Goal: Task Accomplishment & Management: Complete application form

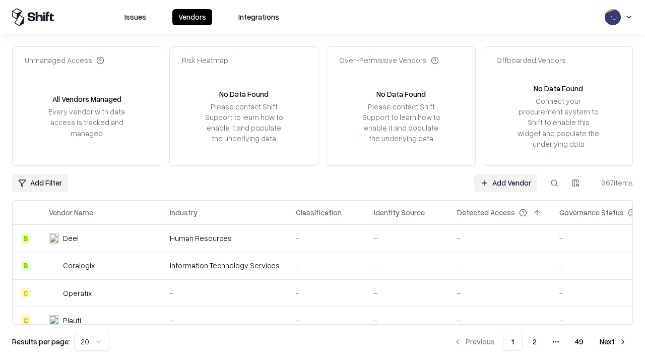
click at [505, 182] on link "Add Vendor" at bounding box center [505, 183] width 63 height 18
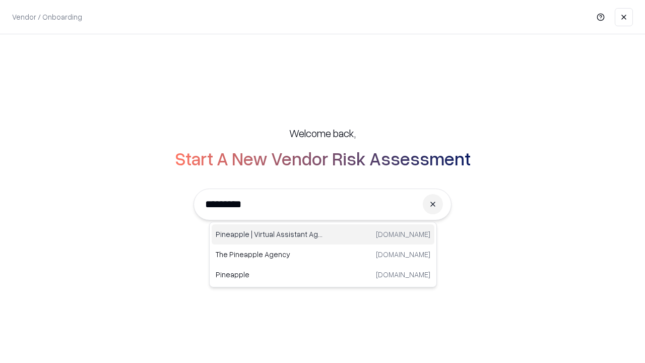
click at [323, 234] on div "Pineapple | Virtual Assistant Agency [DOMAIN_NAME]" at bounding box center [323, 234] width 223 height 20
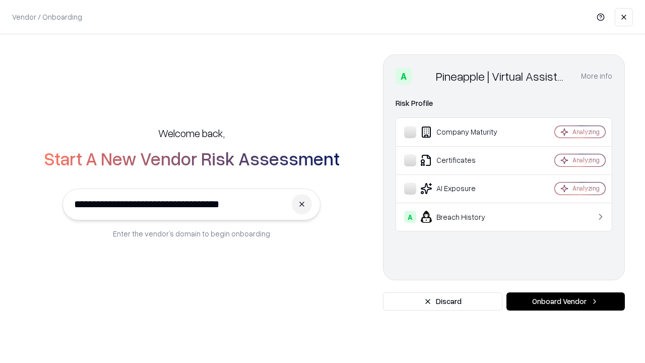
type input "**********"
click at [565, 301] on button "Onboard Vendor" at bounding box center [565, 301] width 118 height 18
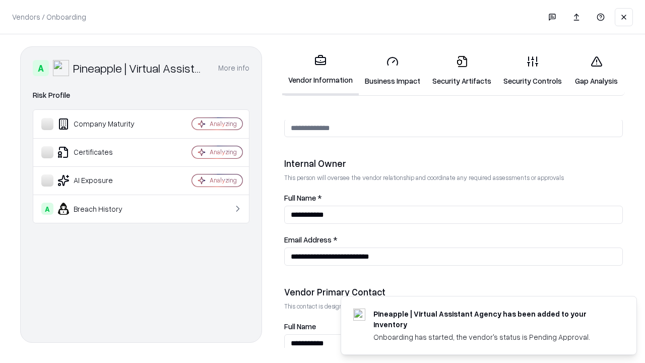
scroll to position [522, 0]
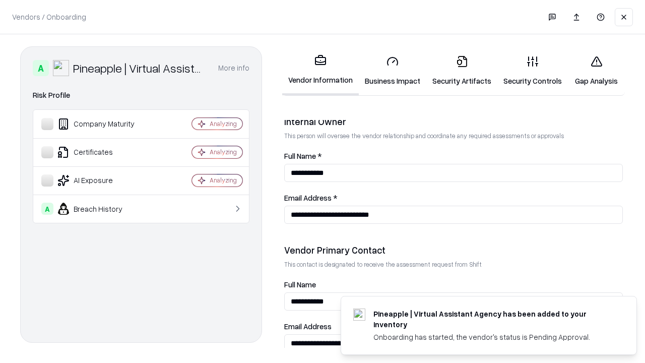
click at [462, 71] on link "Security Artifacts" at bounding box center [461, 70] width 71 height 47
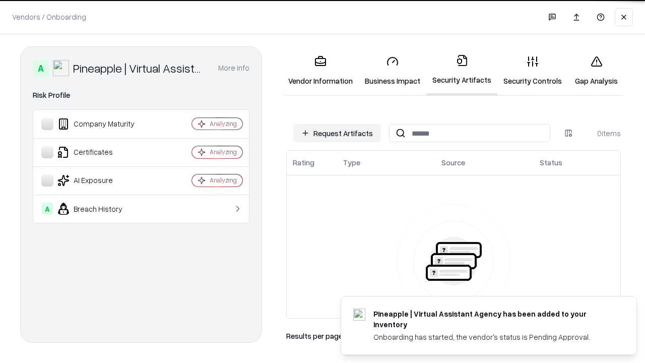
click at [337, 133] on button "Request Artifacts" at bounding box center [337, 133] width 88 height 18
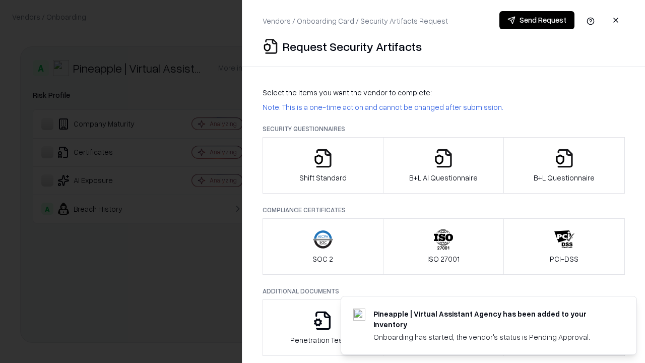
click at [564, 165] on icon "button" at bounding box center [564, 158] width 20 height 20
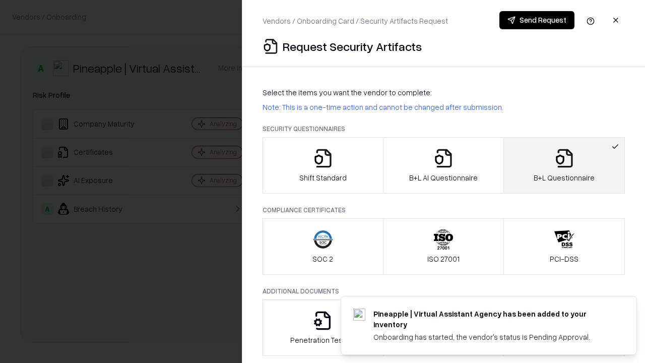
click at [443, 165] on icon "button" at bounding box center [443, 158] width 20 height 20
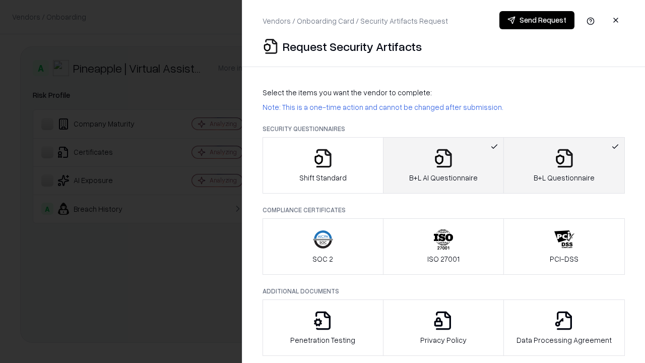
click at [537, 20] on button "Send Request" at bounding box center [536, 20] width 75 height 18
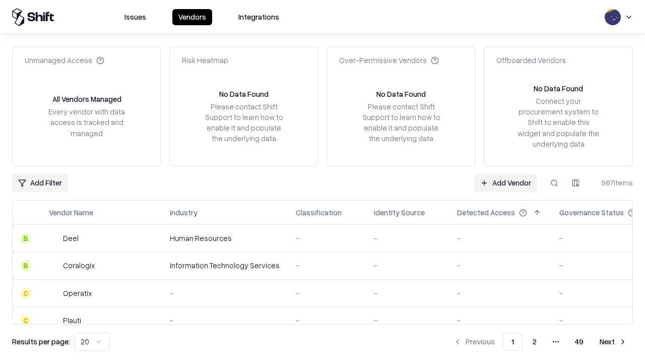
click at [554, 182] on button at bounding box center [554, 183] width 18 height 18
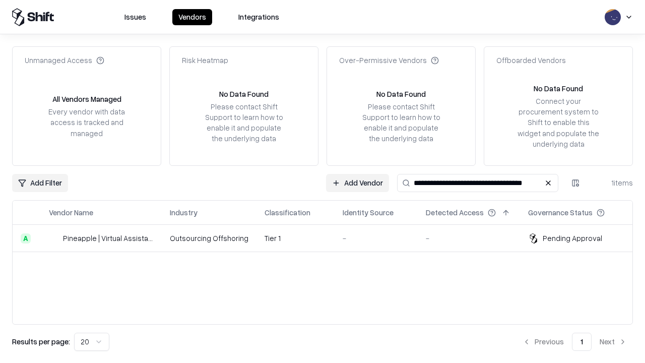
type input "**********"
click at [329, 238] on td "Tier 1" at bounding box center [295, 238] width 78 height 27
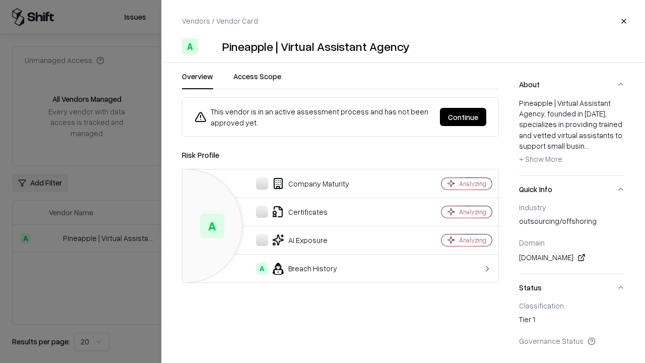
click at [463, 117] on button "Continue" at bounding box center [463, 117] width 46 height 18
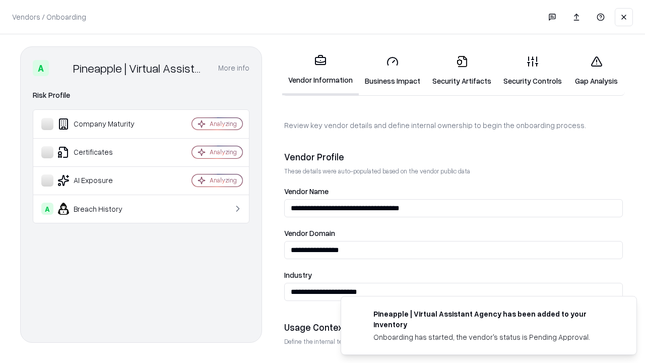
click at [462, 71] on link "Security Artifacts" at bounding box center [461, 70] width 71 height 47
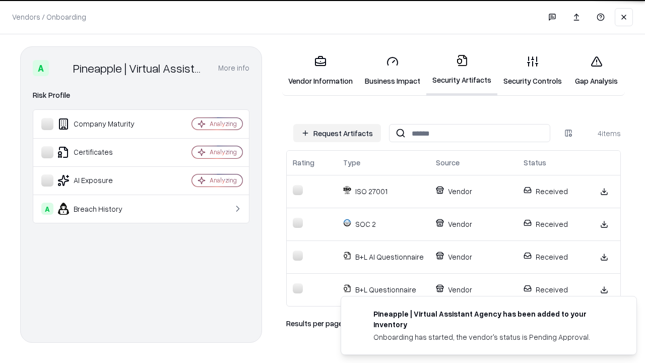
click at [596, 71] on link "Gap Analysis" at bounding box center [596, 70] width 57 height 47
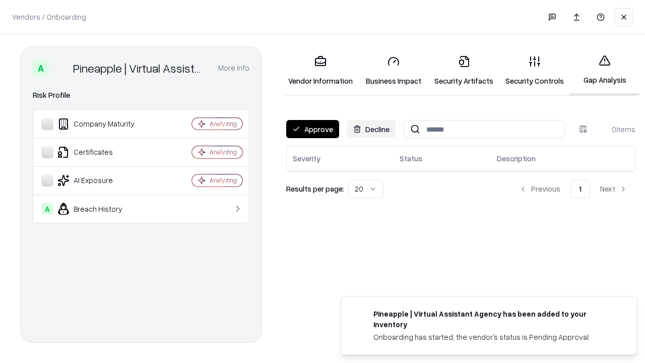
click at [312, 129] on button "Approve" at bounding box center [312, 129] width 53 height 18
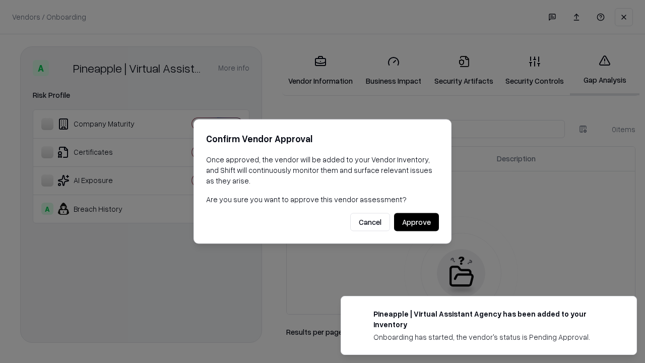
click at [416, 222] on button "Approve" at bounding box center [416, 222] width 45 height 18
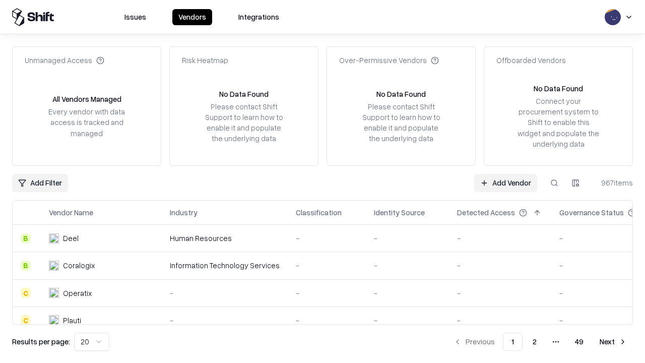
type input "**********"
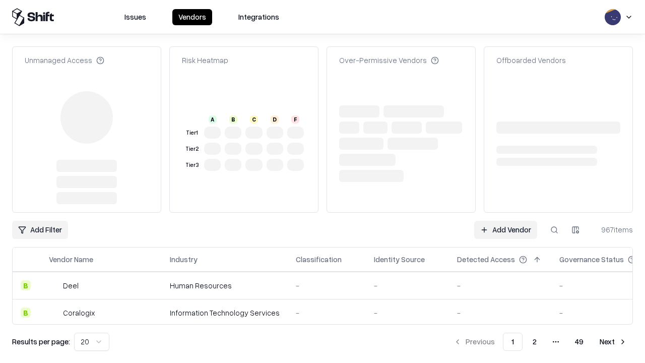
click at [505, 221] on link "Add Vendor" at bounding box center [505, 230] width 63 height 18
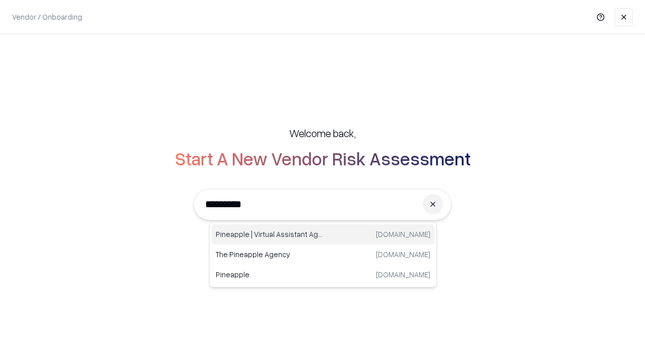
click at [323, 234] on div "Pineapple | Virtual Assistant Agency [DOMAIN_NAME]" at bounding box center [323, 234] width 223 height 20
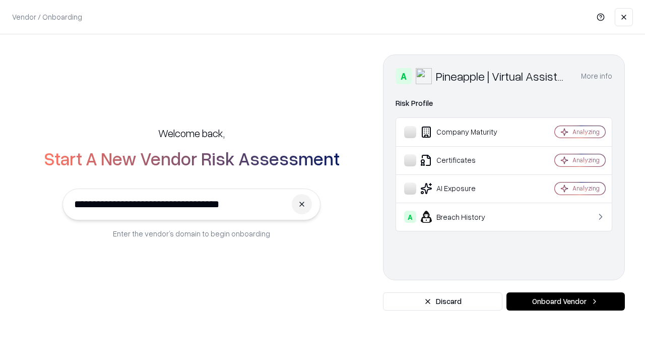
type input "**********"
click at [565, 301] on button "Onboard Vendor" at bounding box center [565, 301] width 118 height 18
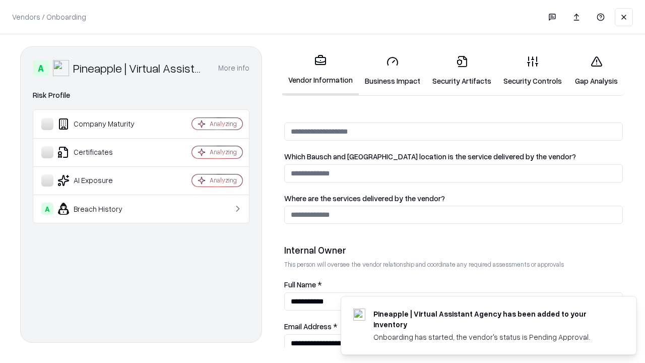
scroll to position [522, 0]
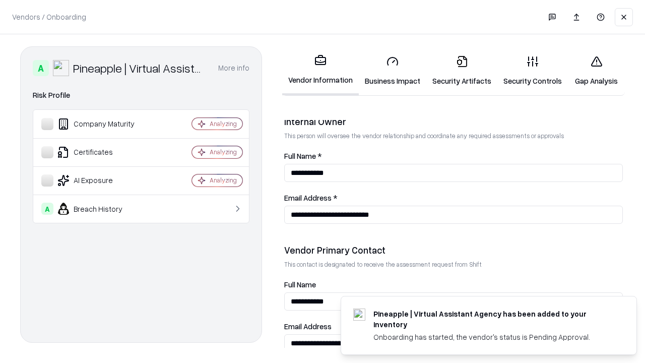
click at [596, 71] on link "Gap Analysis" at bounding box center [596, 70] width 57 height 47
